Goal: Task Accomplishment & Management: Use online tool/utility

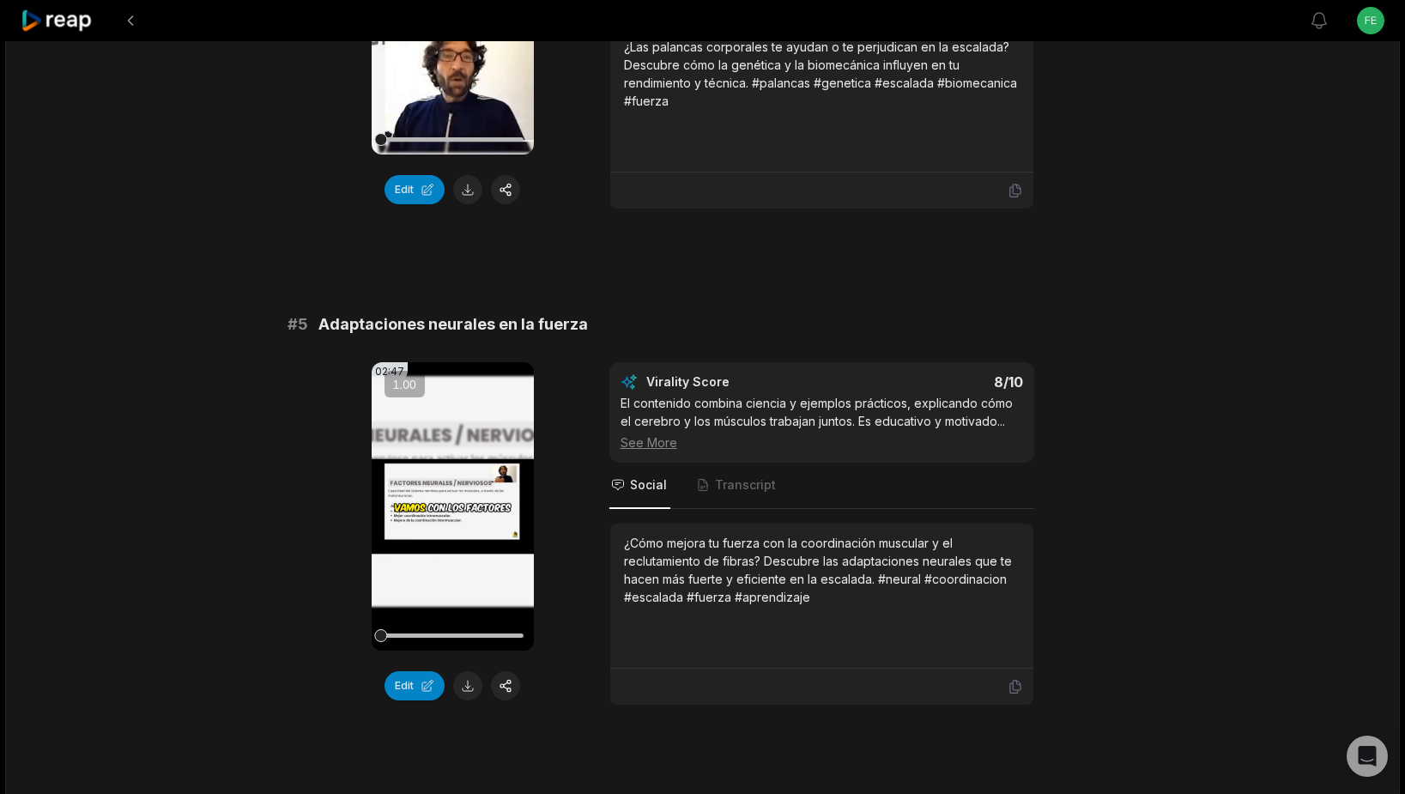
click at [128, 15] on button at bounding box center [130, 20] width 31 height 31
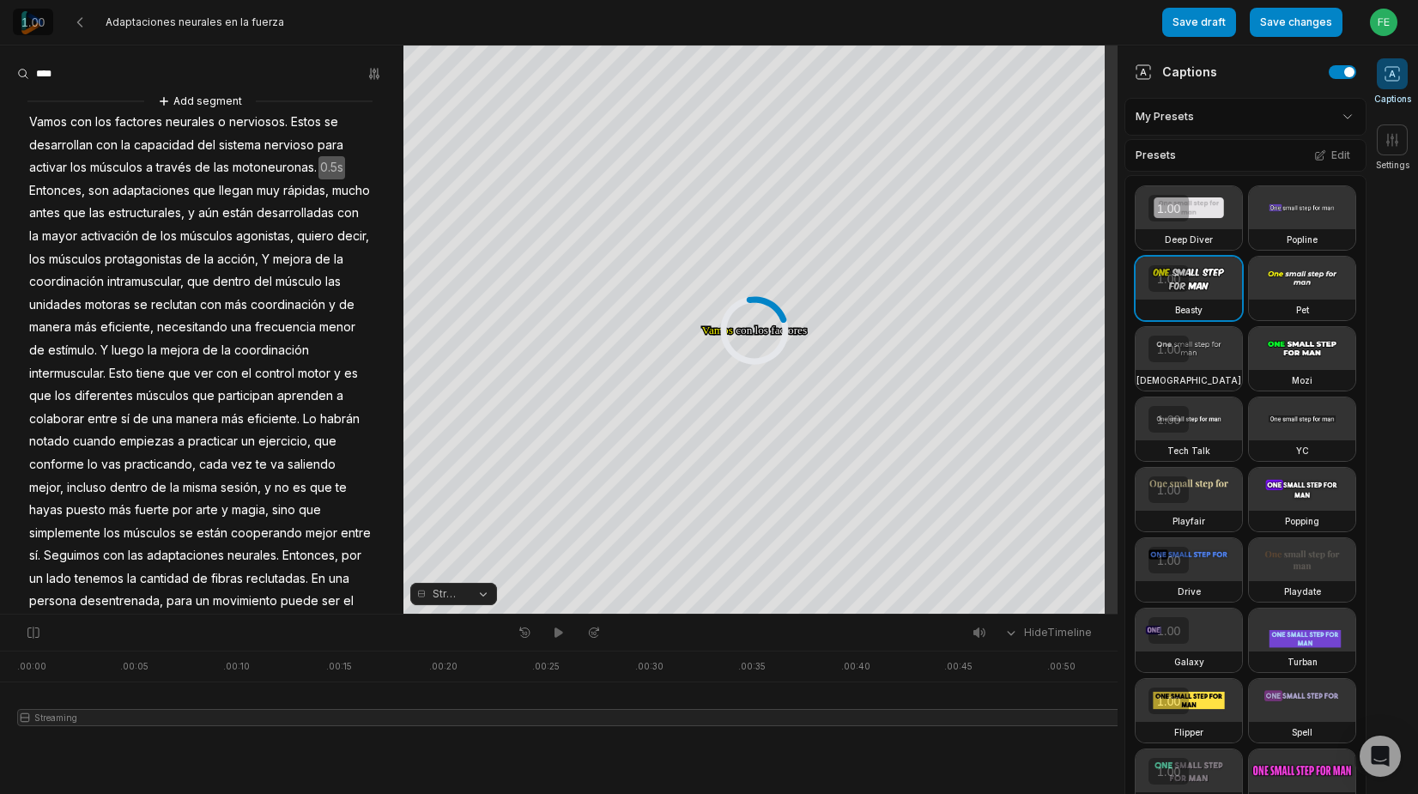
click at [35, 21] on img at bounding box center [32, 22] width 23 height 23
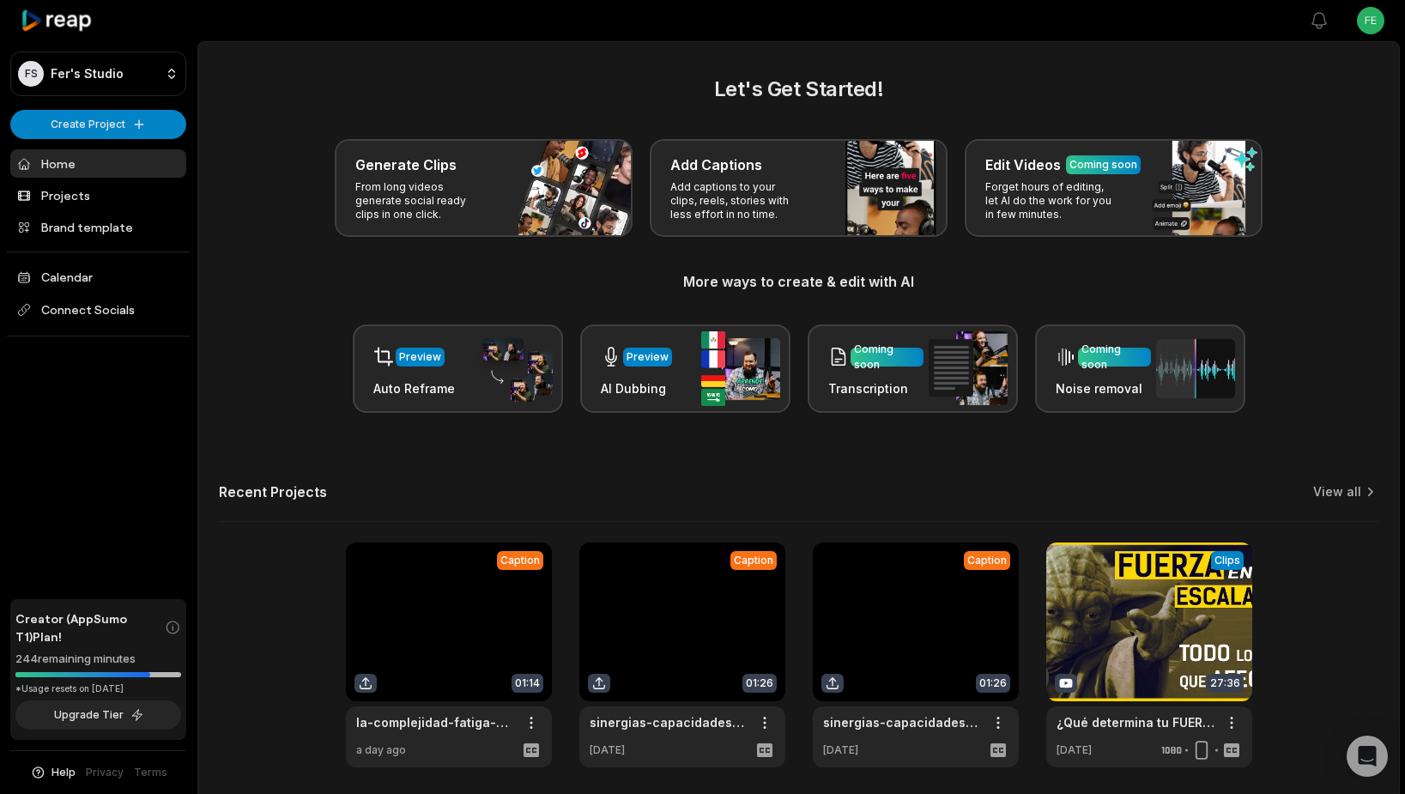
click at [507, 630] on link at bounding box center [449, 654] width 206 height 225
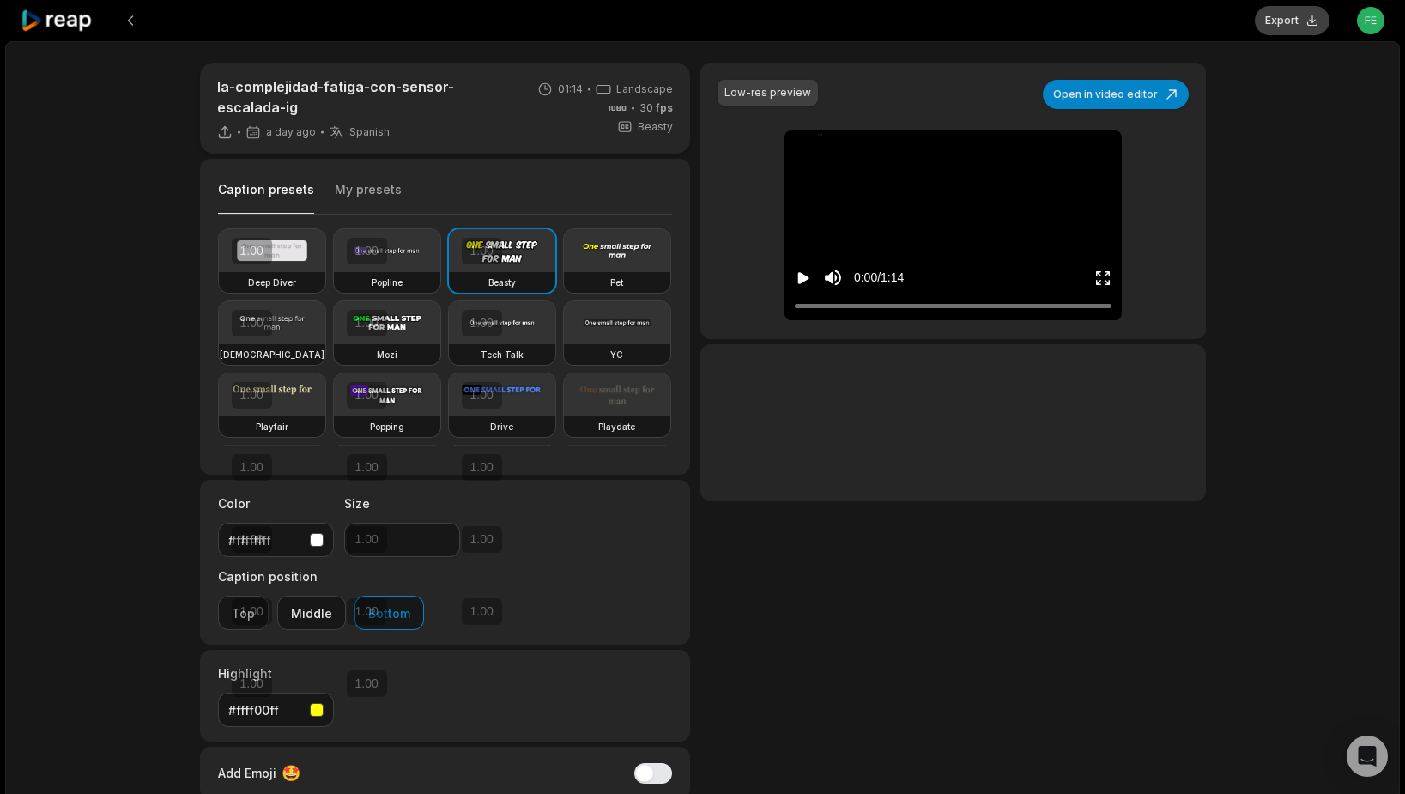
click at [1301, 28] on button "Export" at bounding box center [1292, 20] width 75 height 29
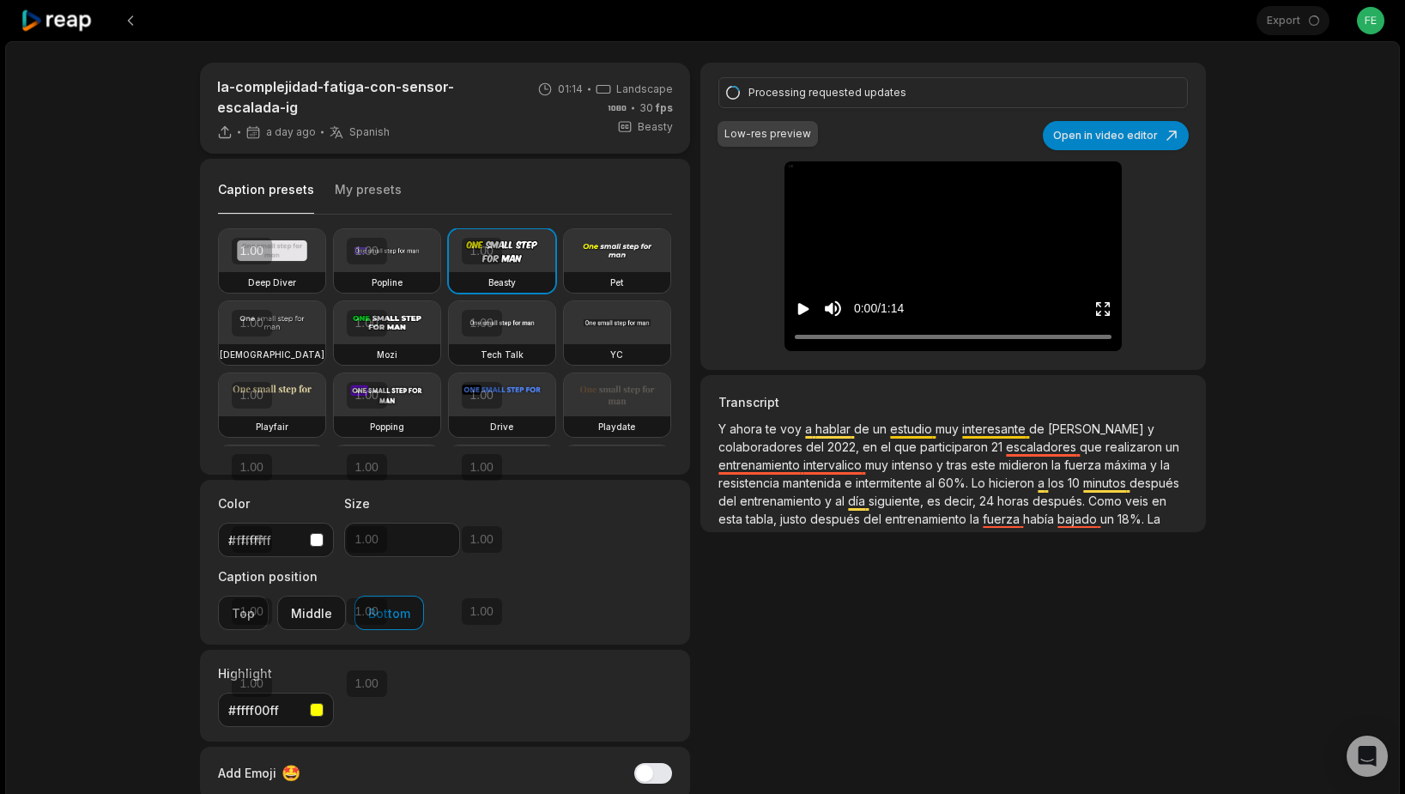
click at [72, 21] on icon at bounding box center [57, 20] width 73 height 23
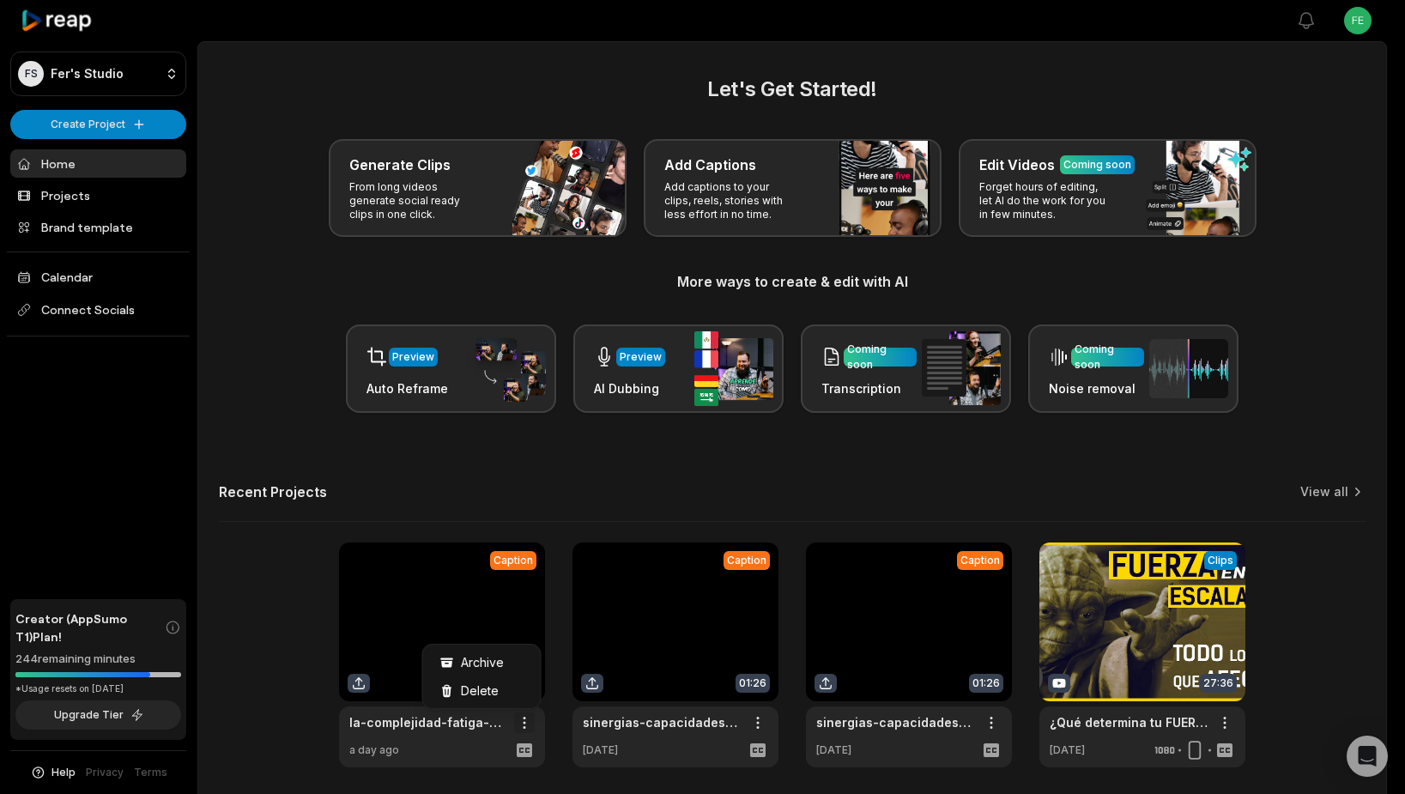
click at [534, 723] on html "FS Fer's Studio Create Project Home Projects Brand template Calendar Connect So…" at bounding box center [702, 397] width 1405 height 794
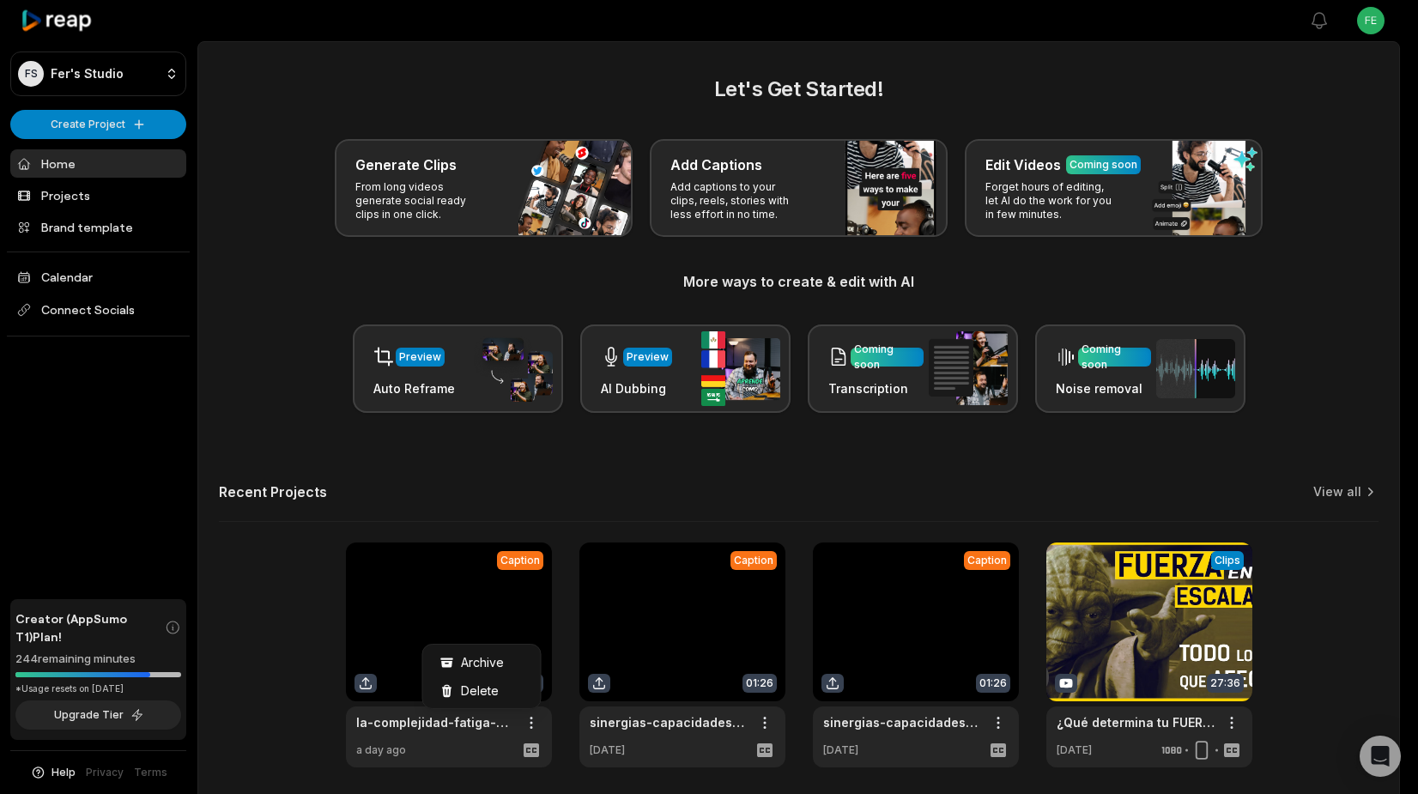
click at [533, 723] on html "FS Fer's Studio Create Project Home Projects Brand template Calendar Connect So…" at bounding box center [709, 397] width 1418 height 794
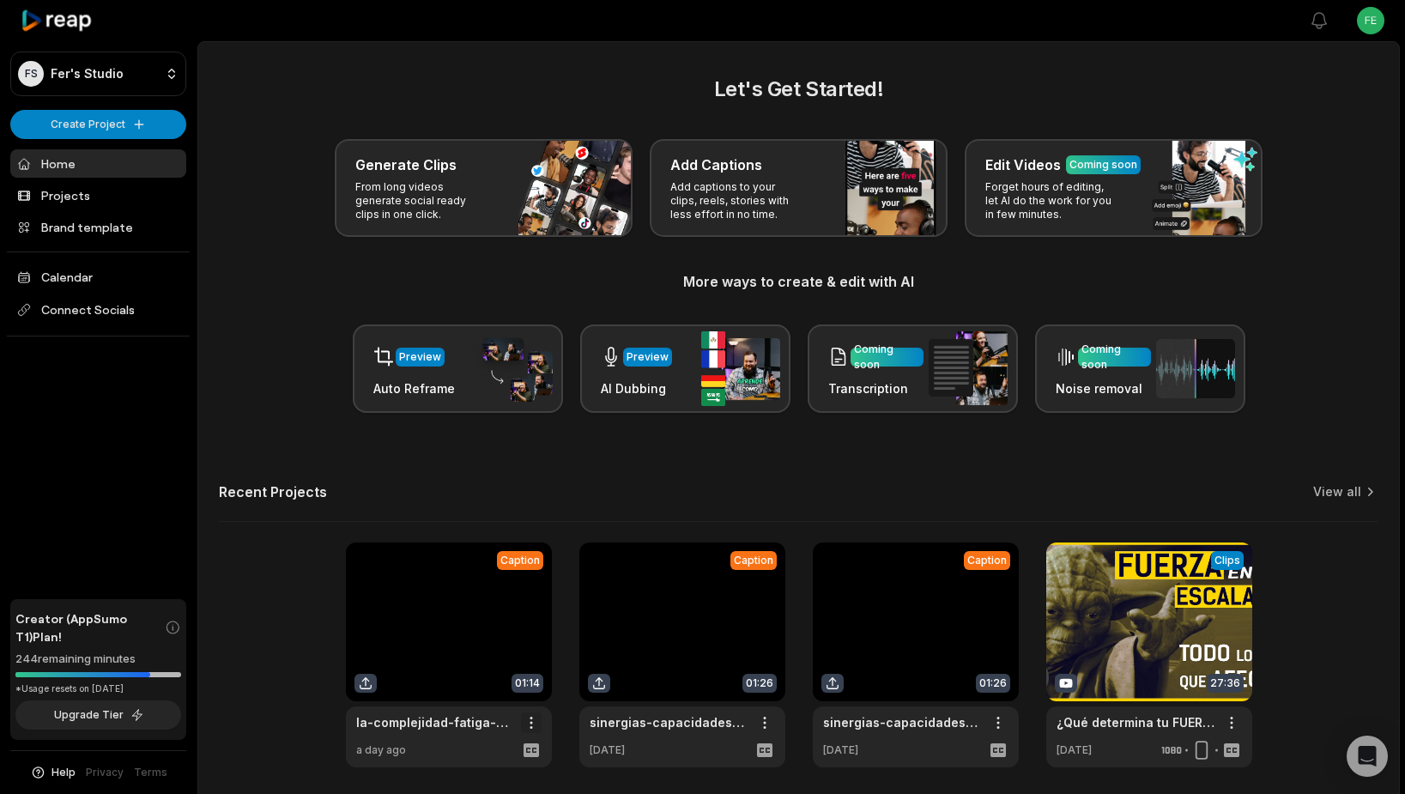
click at [527, 729] on html "FS Fer's Studio Create Project Home Projects Brand template Calendar Connect So…" at bounding box center [702, 397] width 1405 height 794
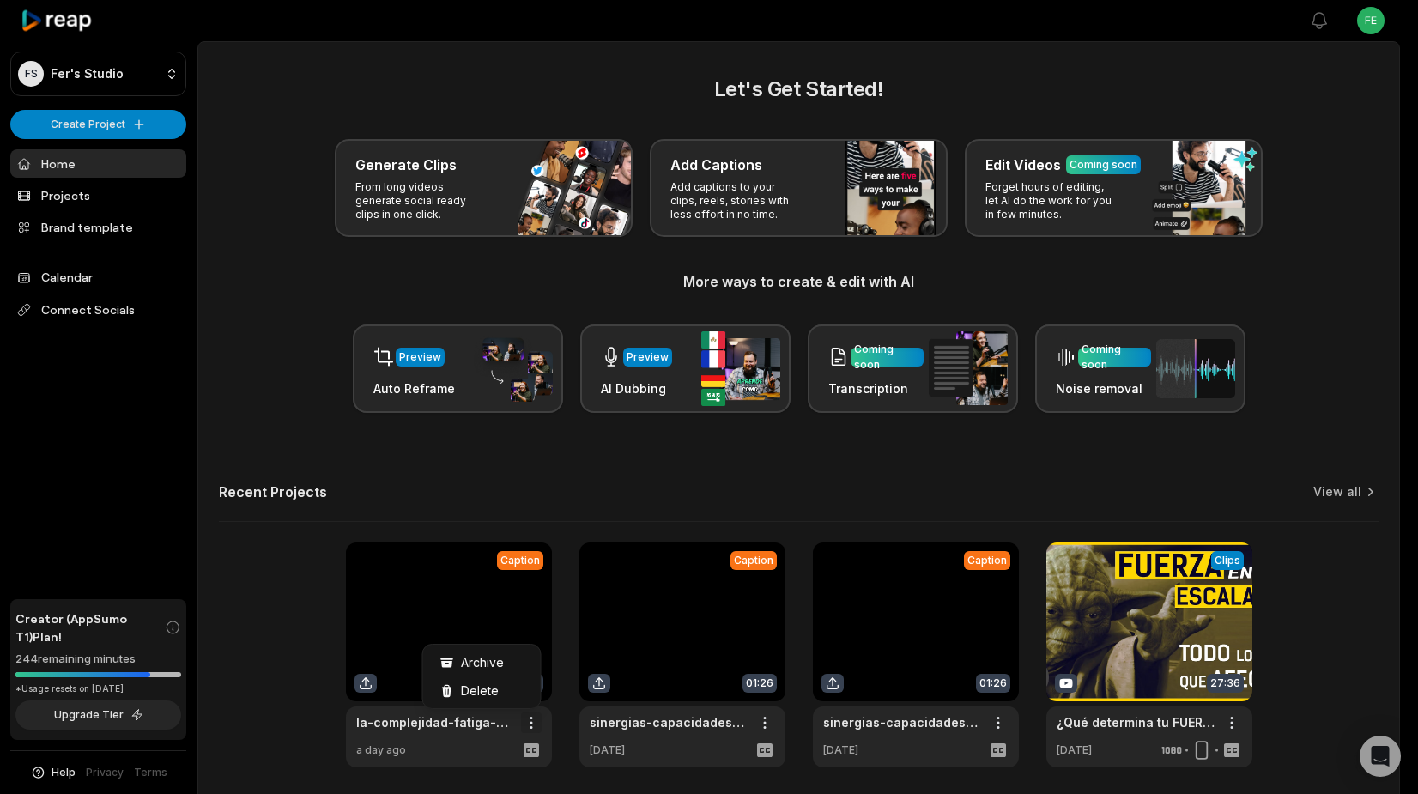
click at [527, 729] on html "FS Fer's Studio Create Project Home Projects Brand template Calendar Connect So…" at bounding box center [709, 397] width 1418 height 794
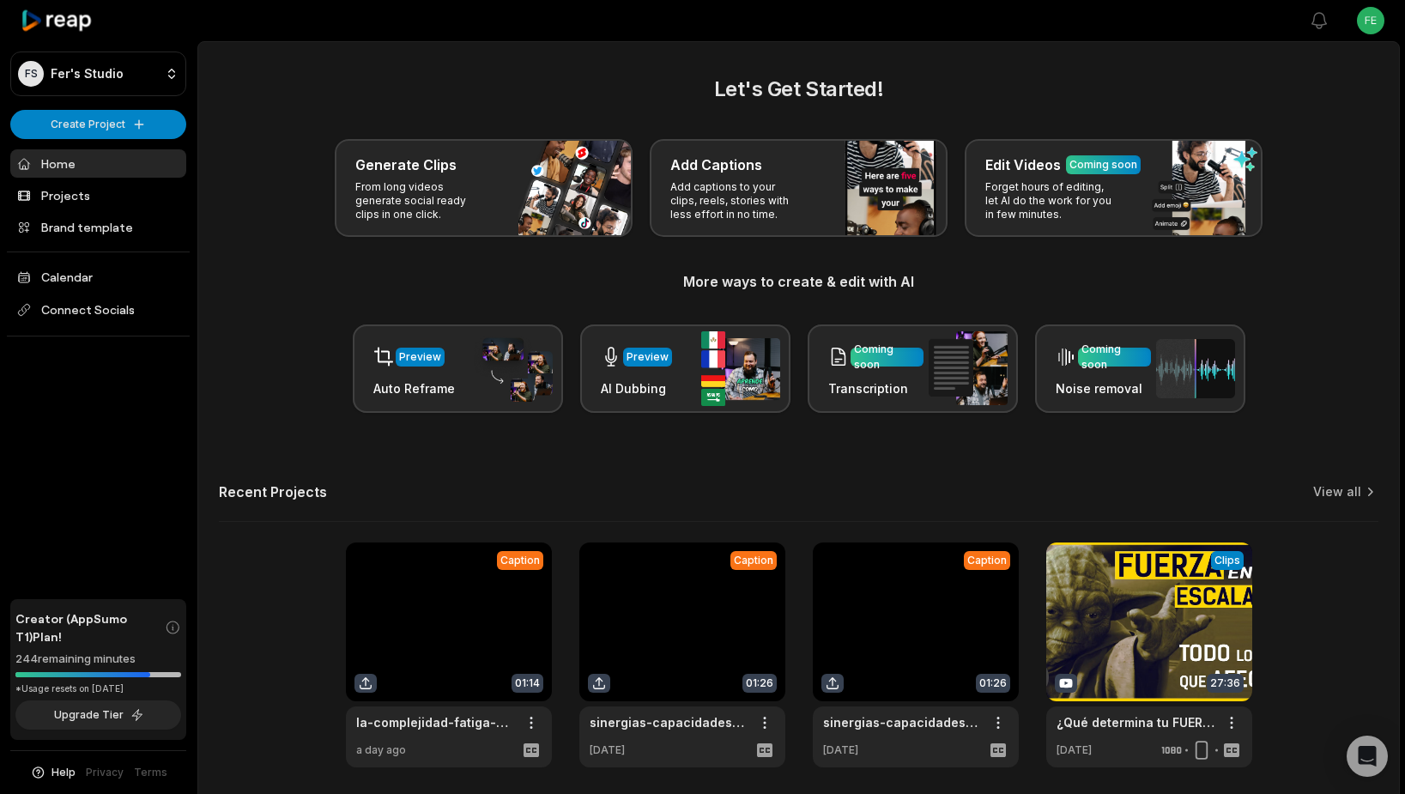
click at [365, 684] on link at bounding box center [449, 654] width 206 height 225
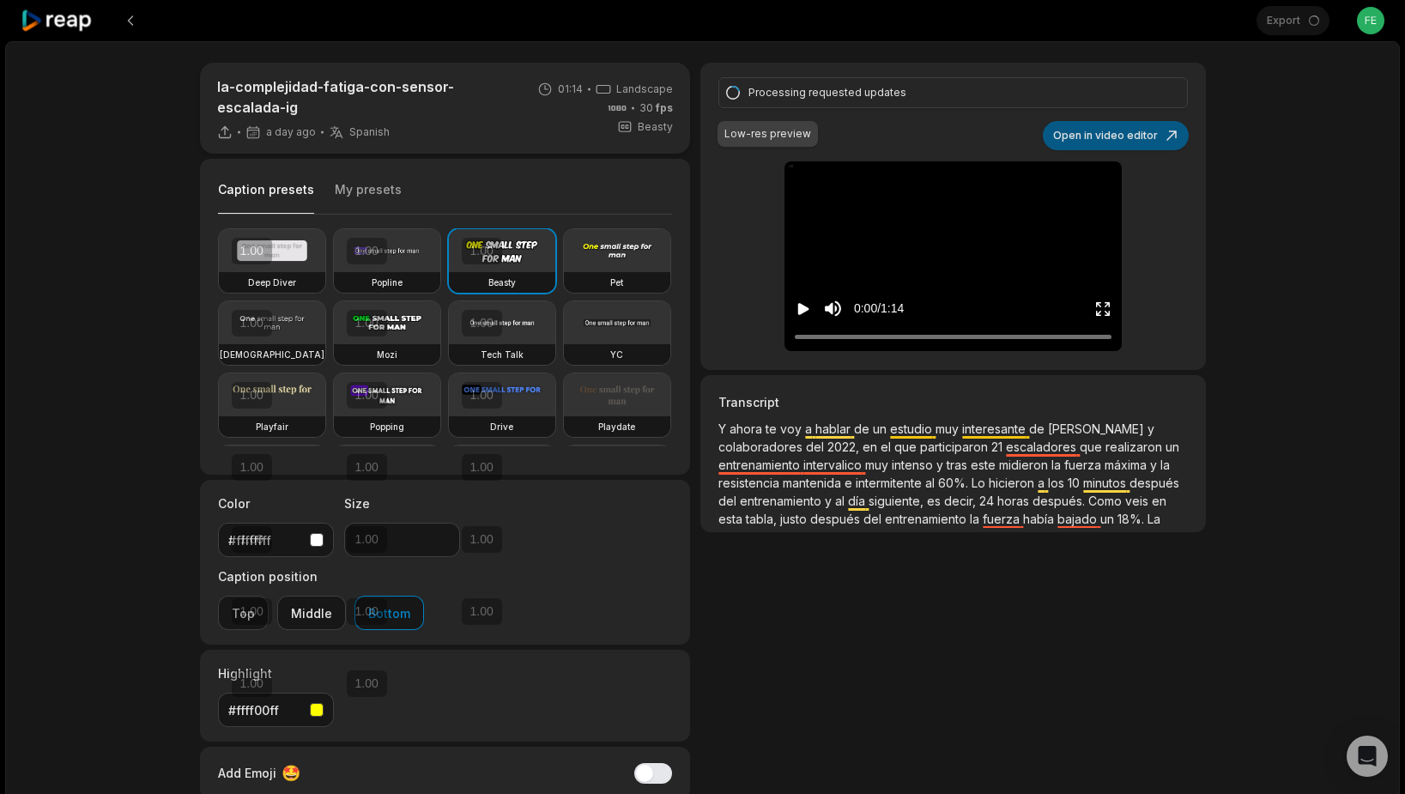
click at [1116, 137] on button "Open in video editor" at bounding box center [1116, 135] width 146 height 29
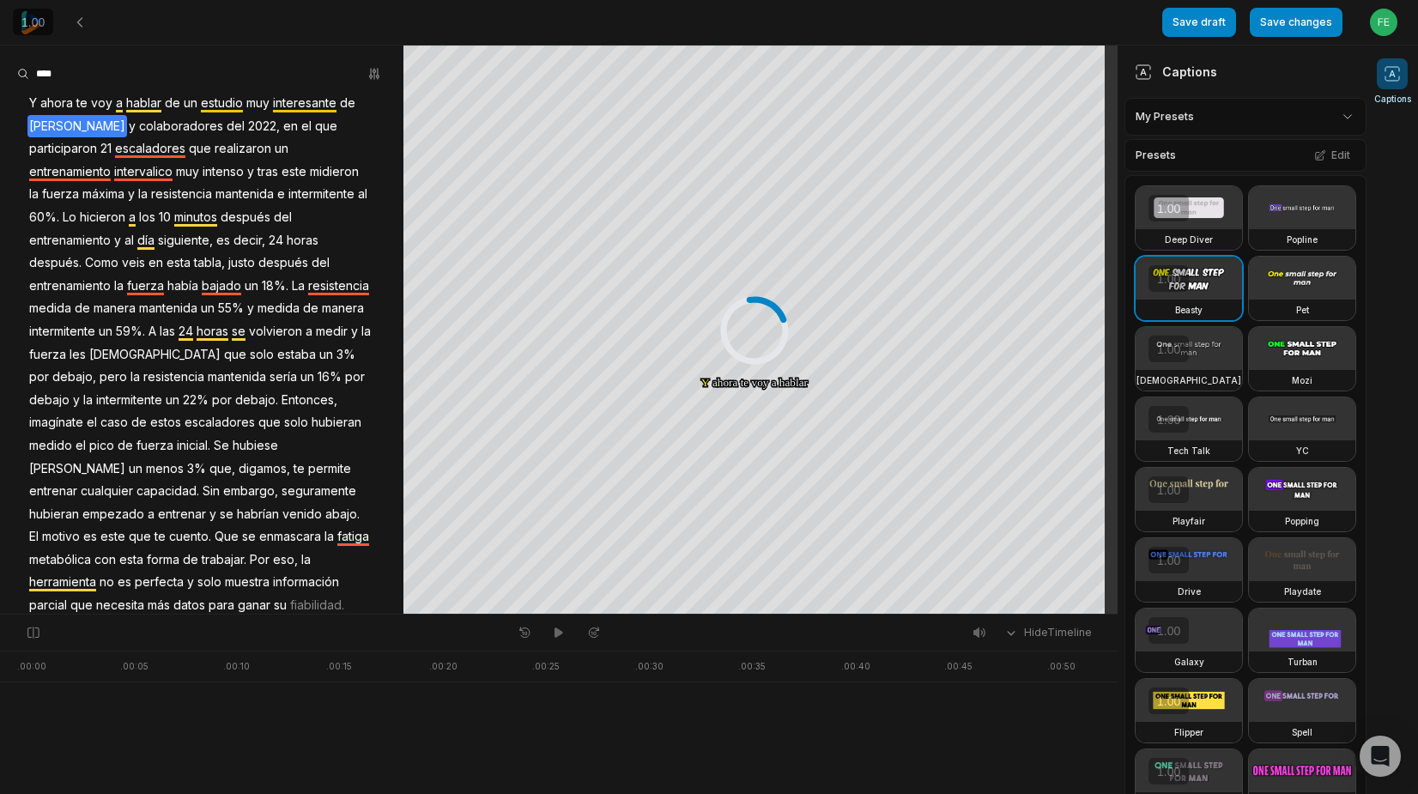
click at [74, 129] on span "[PERSON_NAME]" at bounding box center [77, 126] width 100 height 23
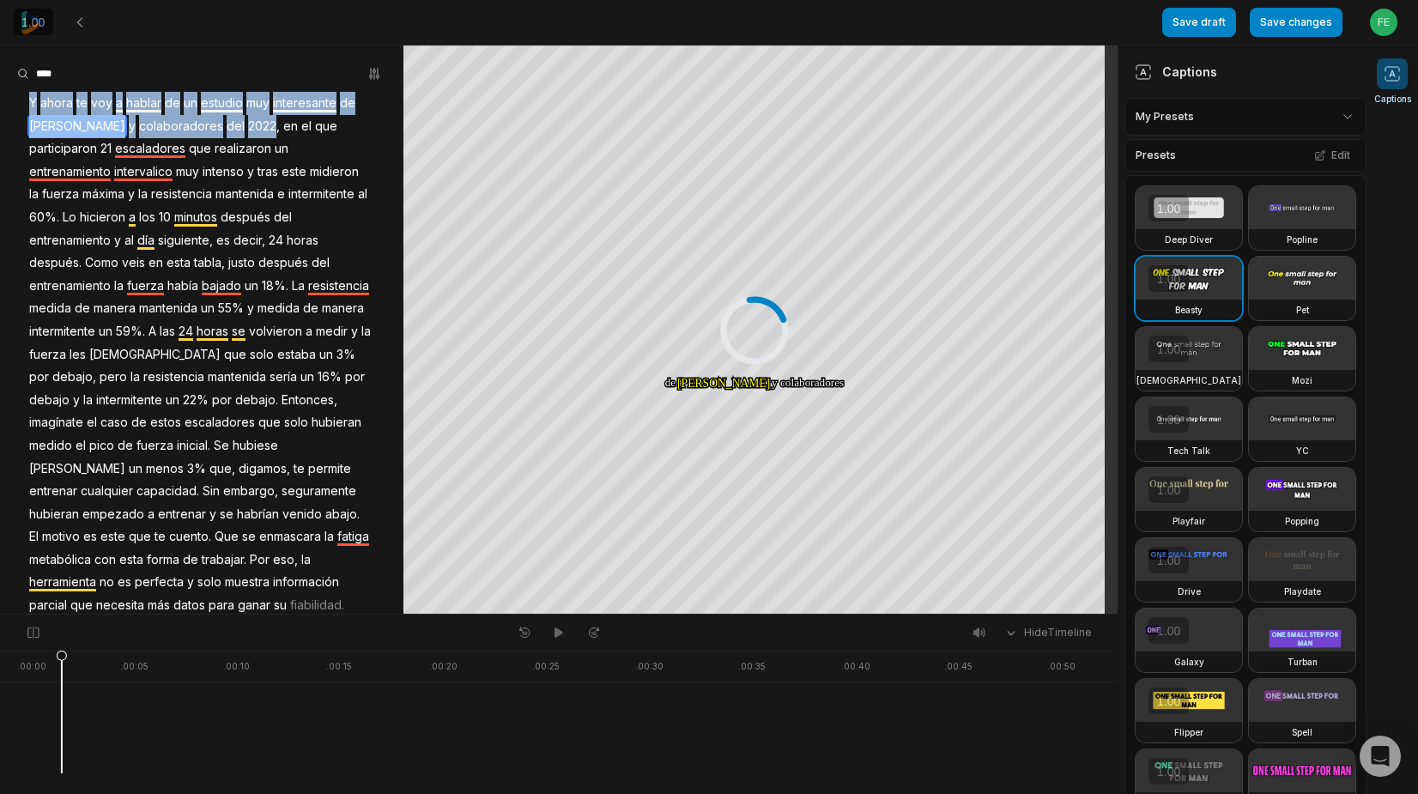
click at [74, 129] on span "[PERSON_NAME]" at bounding box center [77, 126] width 100 height 23
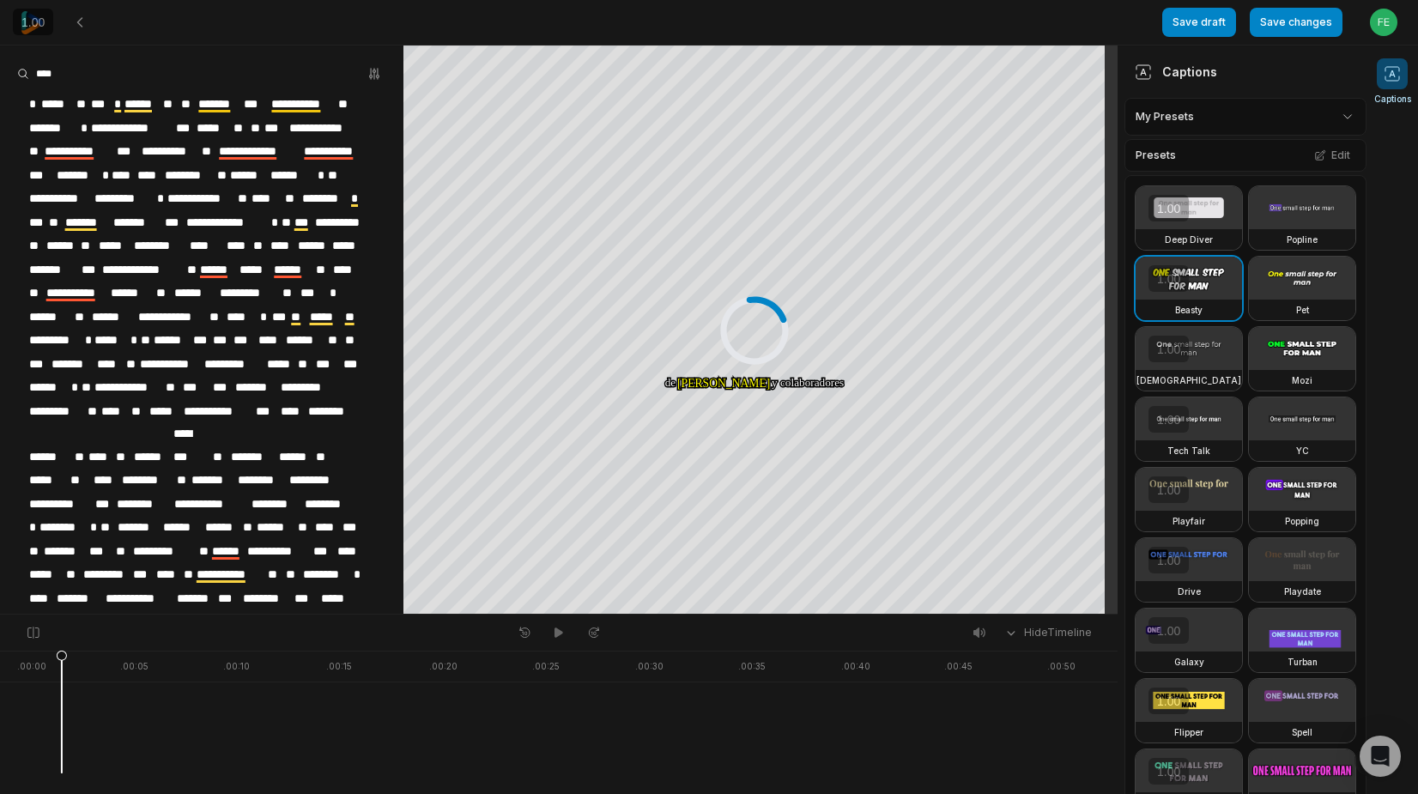
click at [74, 129] on span "*******" at bounding box center [52, 128] width 51 height 23
click at [1297, 25] on button "Save changes" at bounding box center [1295, 22] width 93 height 29
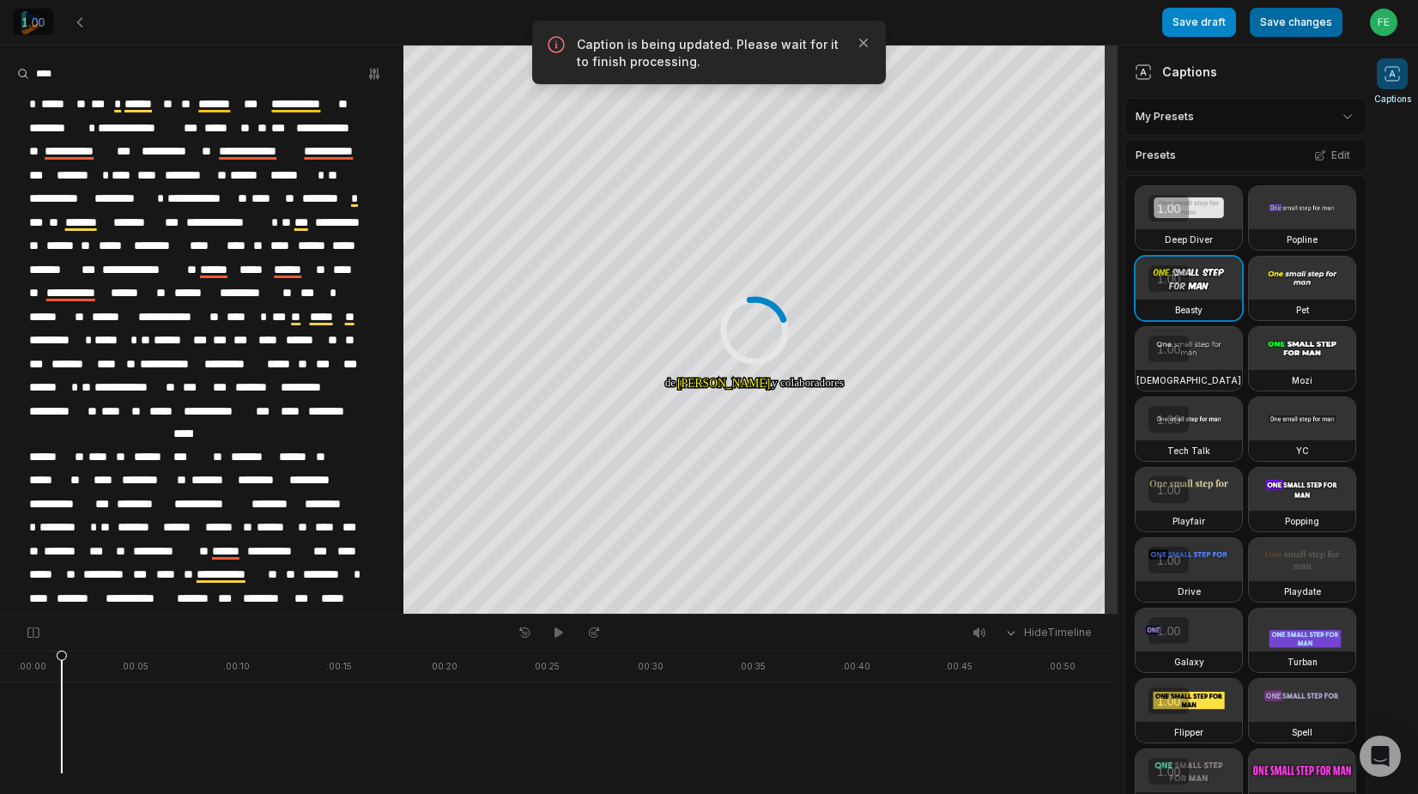
click at [1308, 30] on button "Save changes" at bounding box center [1295, 22] width 93 height 29
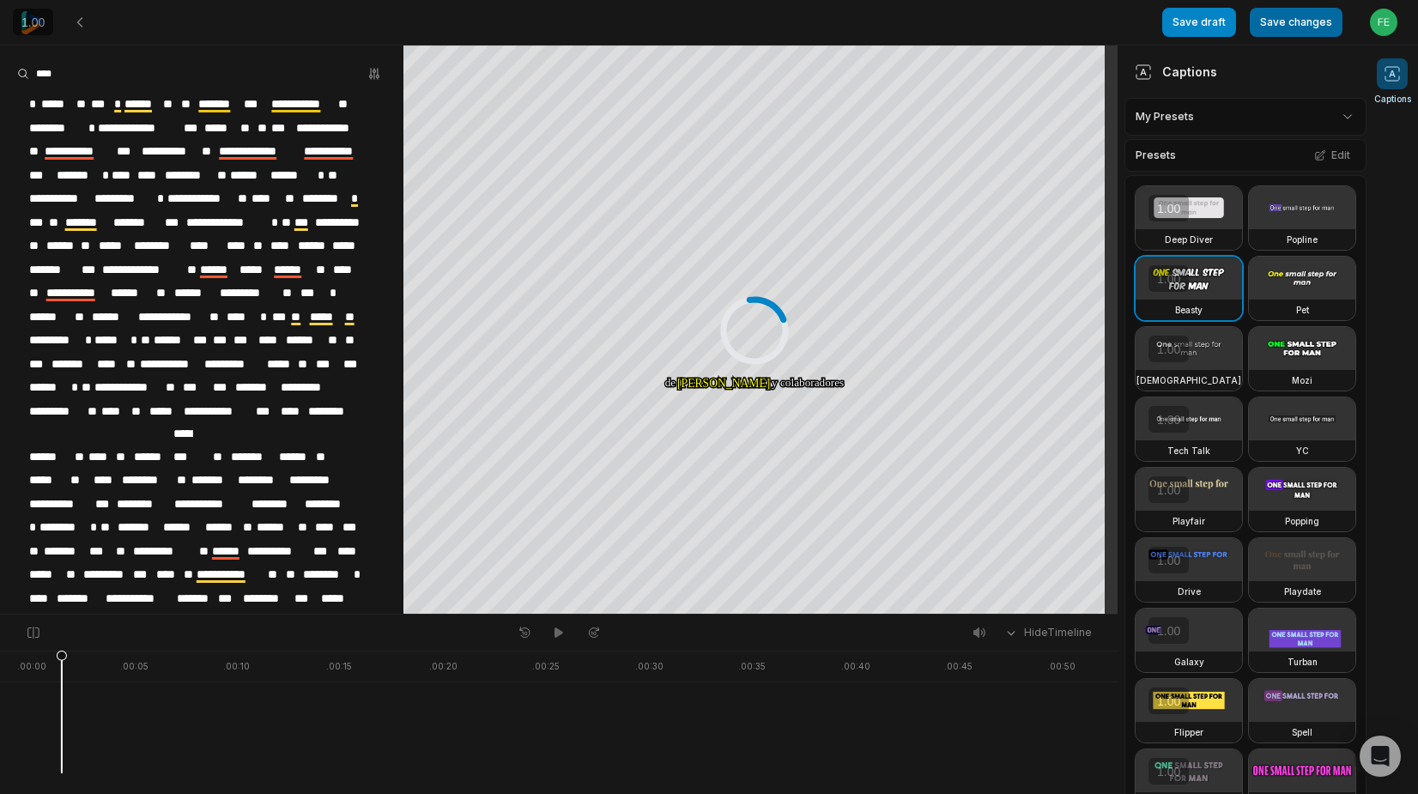
click at [1275, 27] on button "Save changes" at bounding box center [1295, 22] width 93 height 29
click at [1331, 21] on button "Save changes" at bounding box center [1295, 22] width 93 height 29
click at [1299, 27] on button "Save changes" at bounding box center [1295, 22] width 93 height 29
click at [1299, 24] on button "Save changes" at bounding box center [1295, 22] width 93 height 29
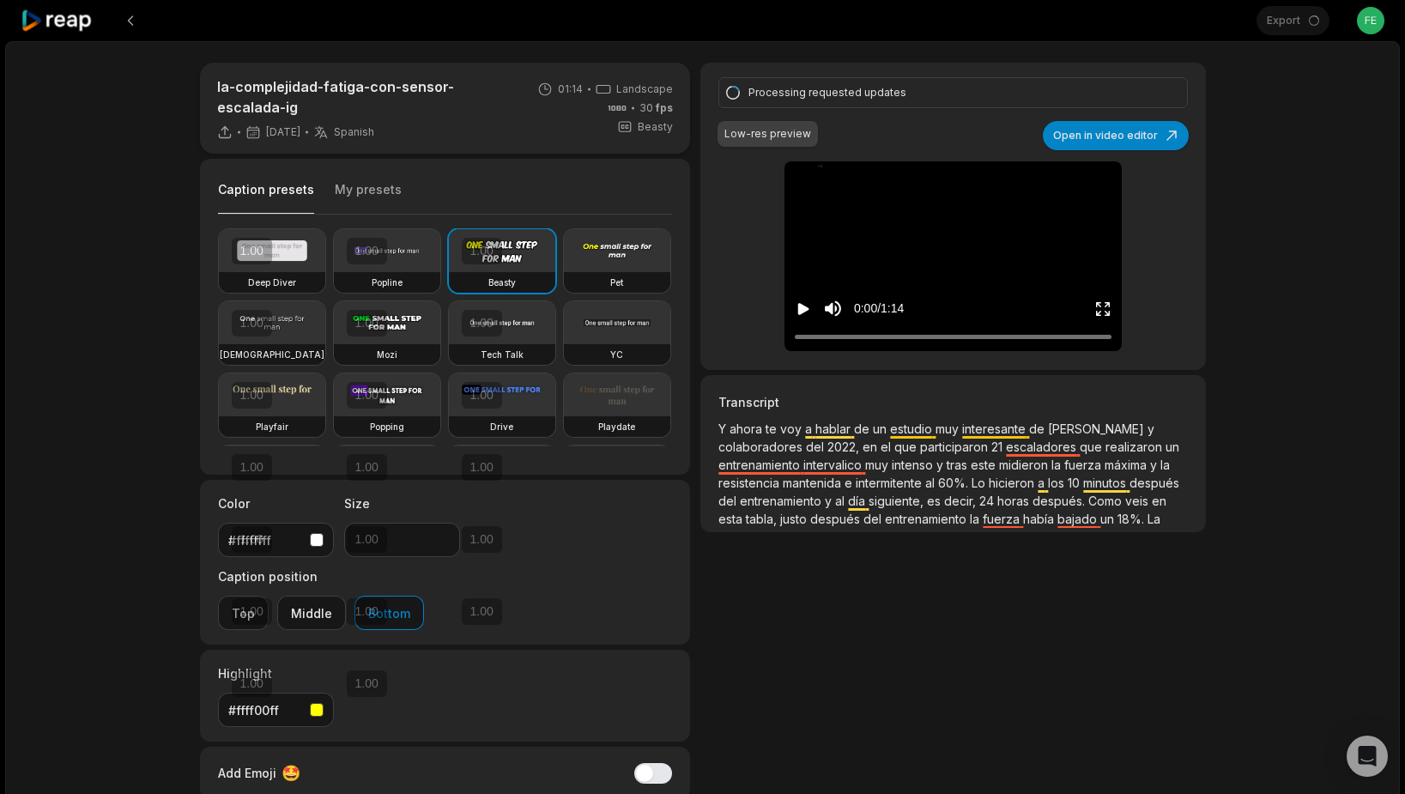
click at [57, 15] on icon at bounding box center [57, 20] width 73 height 23
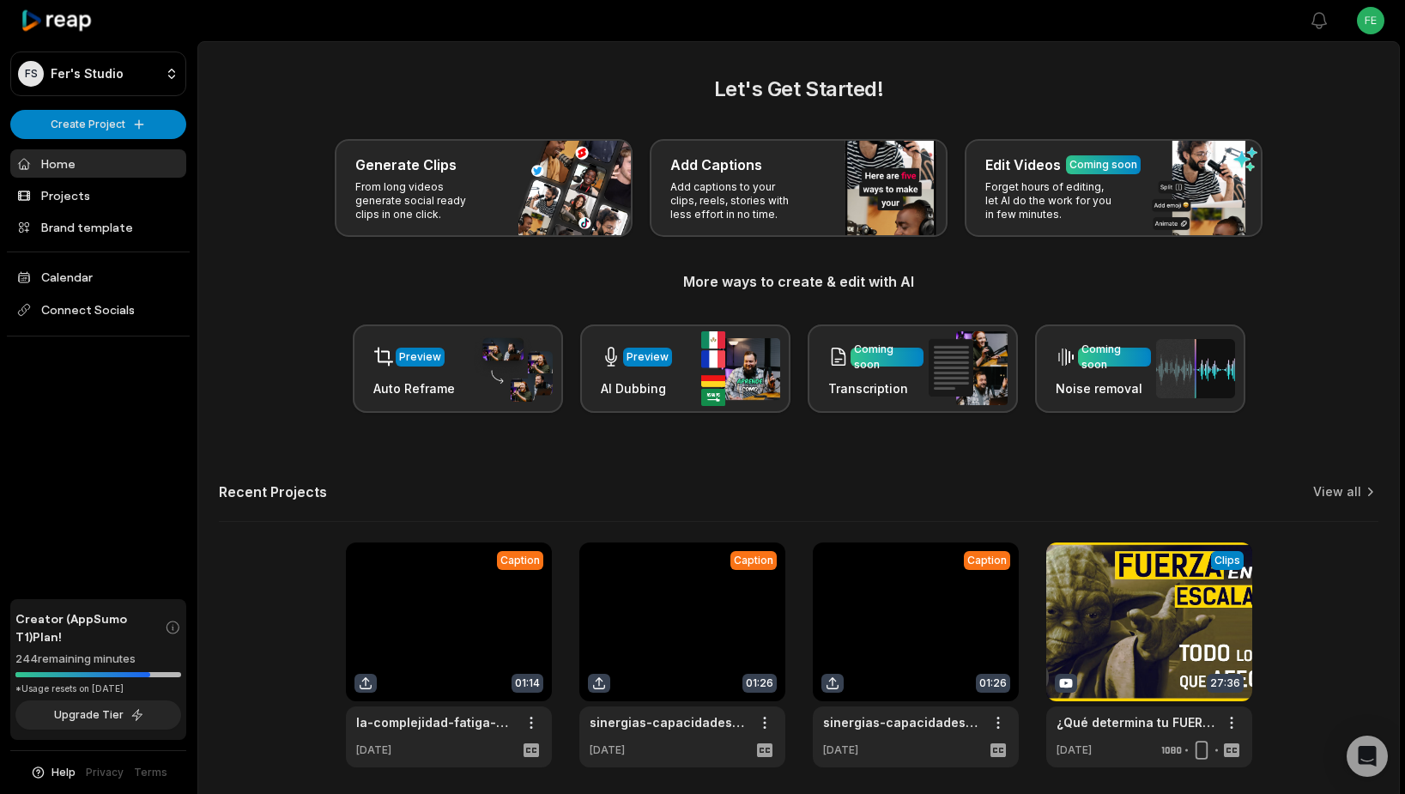
click at [434, 606] on link at bounding box center [449, 654] width 206 height 225
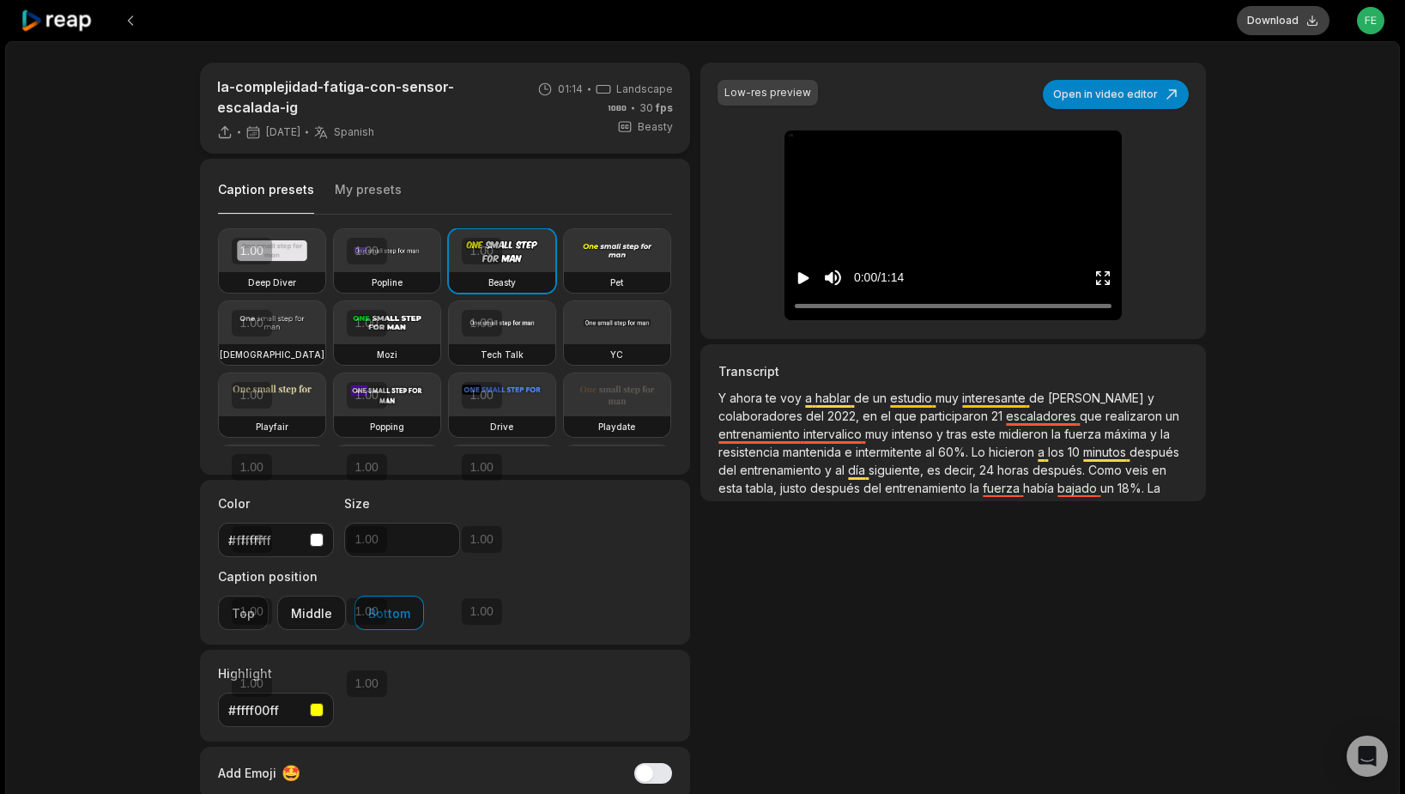
click at [1309, 17] on button "Download" at bounding box center [1282, 20] width 93 height 29
click at [1286, 213] on div "la-complejidad-fatiga-con-sensor-escalada-ig 2 days ago Spanish es 01:14 Landsc…" at bounding box center [702, 513] width 1394 height 944
click at [1296, 15] on div "Download Open user menu" at bounding box center [1311, 20] width 146 height 41
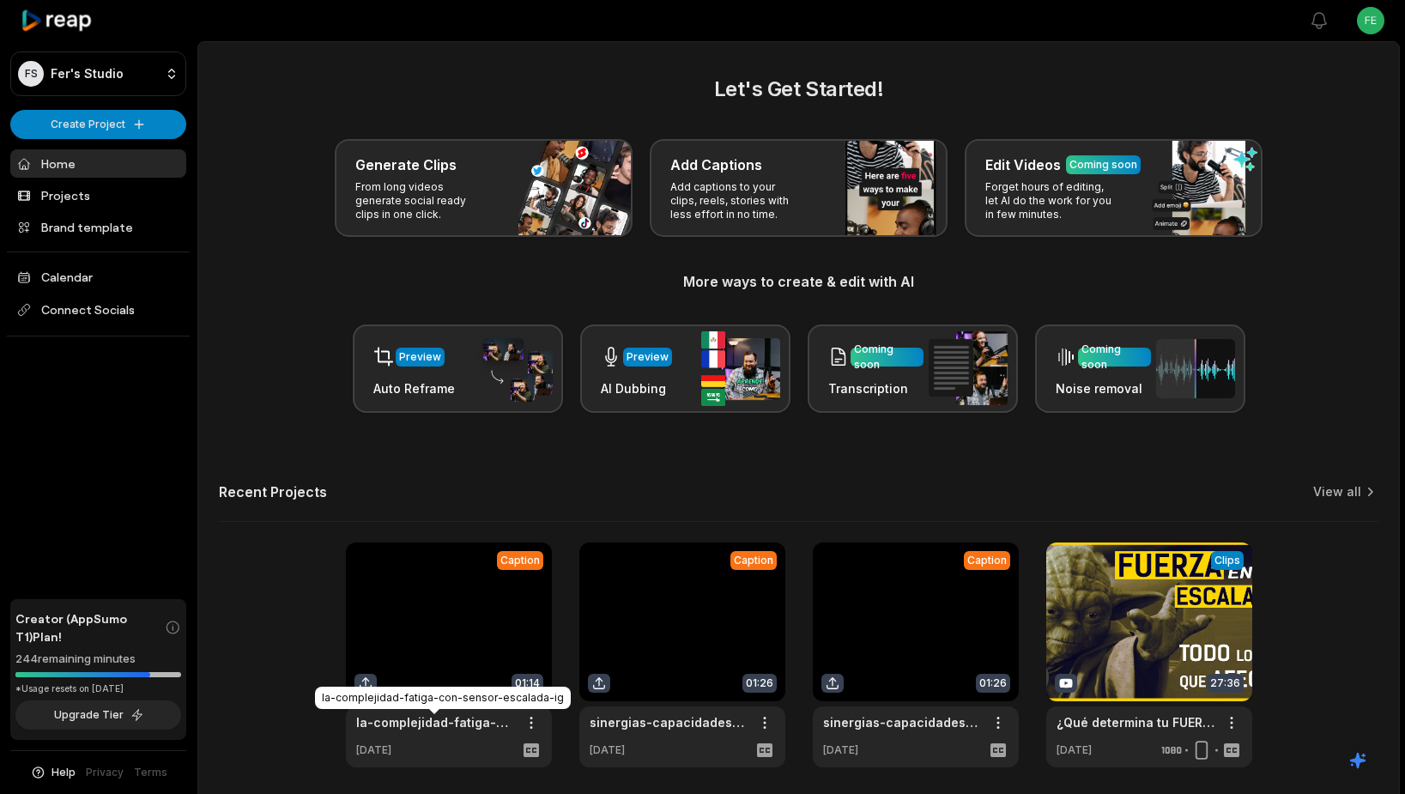
click at [440, 728] on link "la-complejidad-fatiga-con-sensor-escalada-ig" at bounding box center [435, 722] width 158 height 18
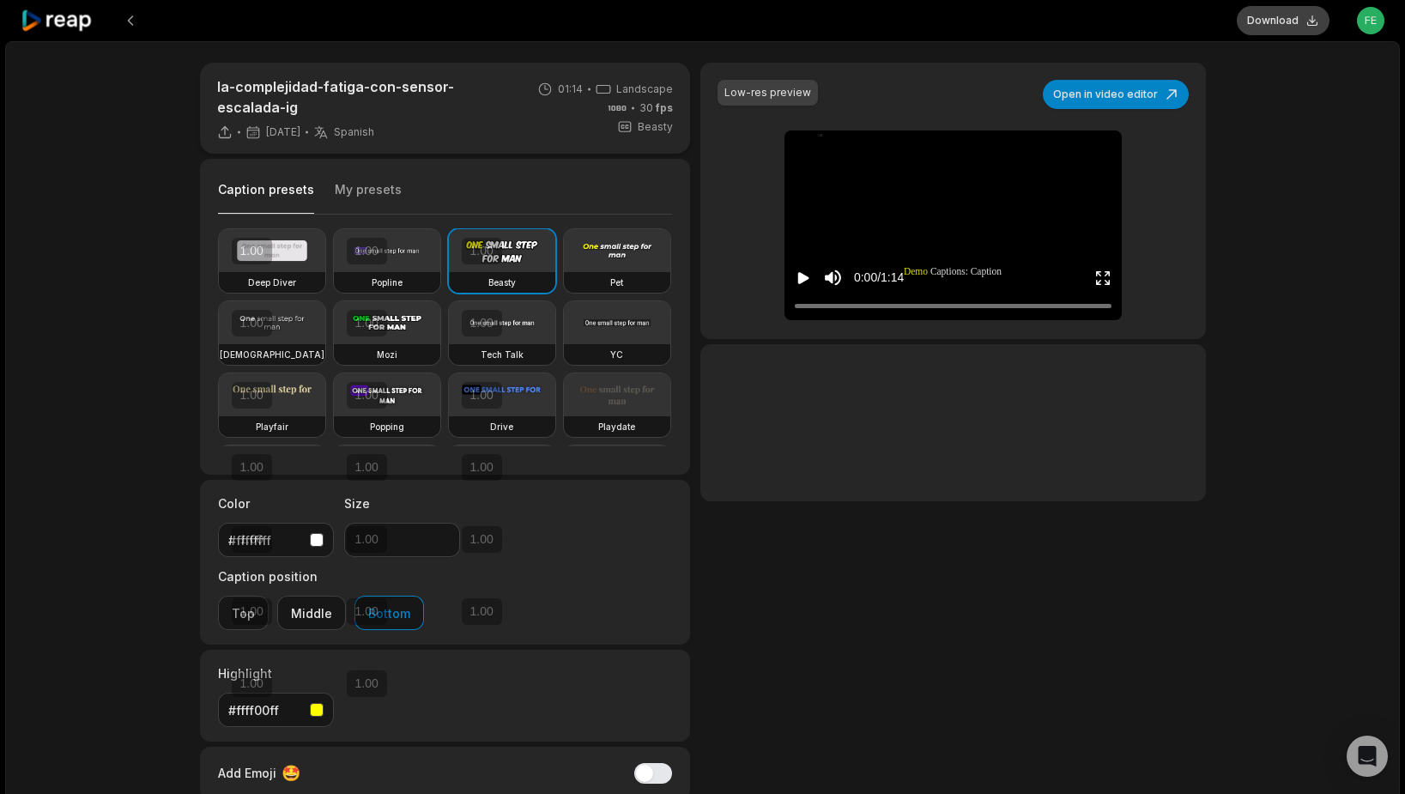
click at [1279, 27] on button "Download" at bounding box center [1282, 20] width 93 height 29
